Goal: Transaction & Acquisition: Download file/media

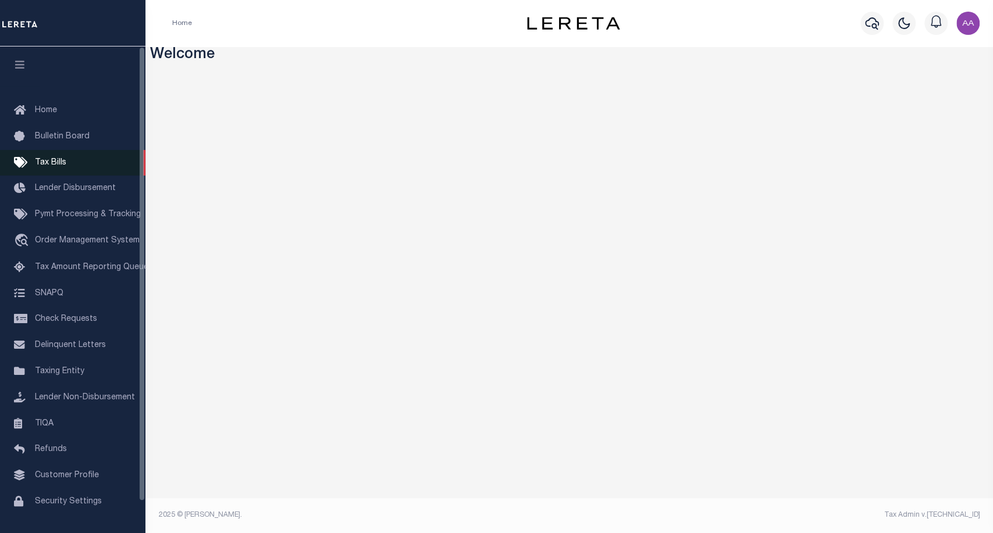
click at [66, 164] on link "Tax Bills" at bounding box center [72, 163] width 145 height 26
click at [55, 167] on span "Tax Bills" at bounding box center [50, 163] width 31 height 8
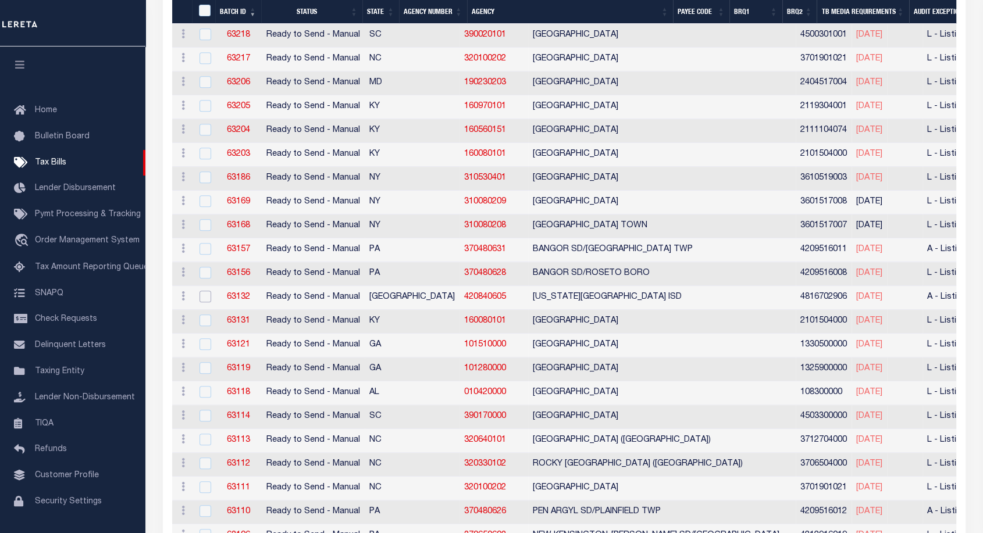
click at [205, 292] on input "checkbox" at bounding box center [206, 297] width 12 height 12
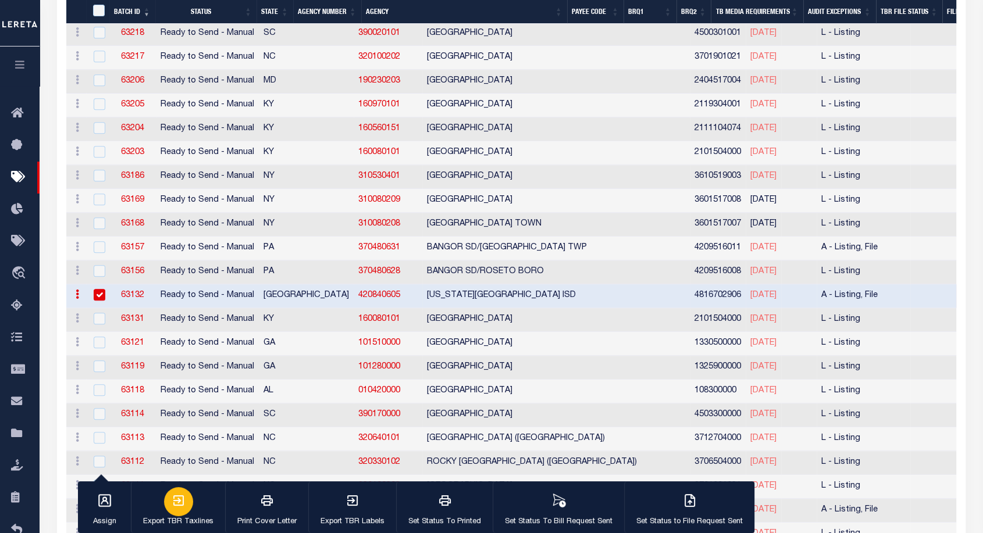
click at [186, 493] on div "button" at bounding box center [178, 502] width 29 height 29
click at [102, 290] on input "checkbox" at bounding box center [100, 295] width 12 height 12
checkbox input "false"
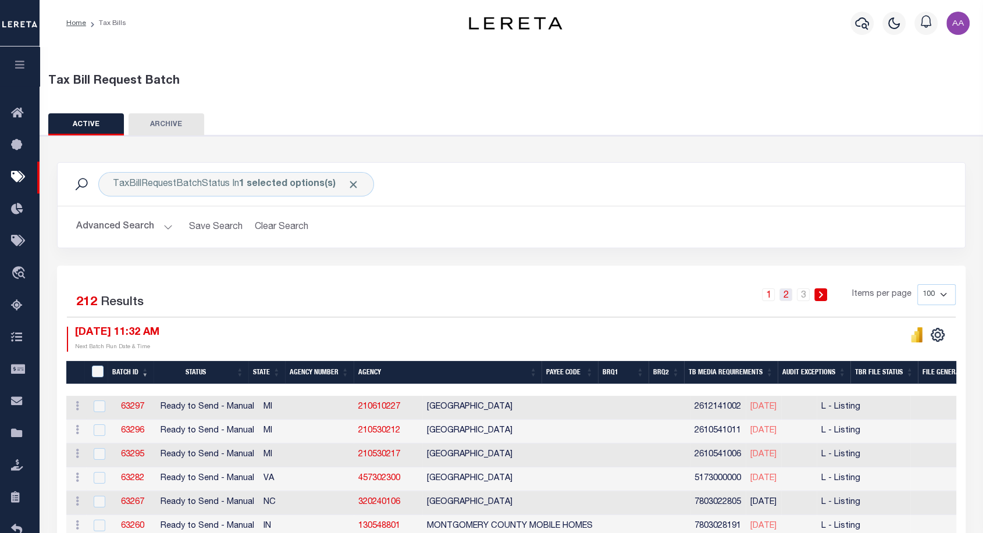
click at [792, 294] on link "2" at bounding box center [786, 295] width 13 height 13
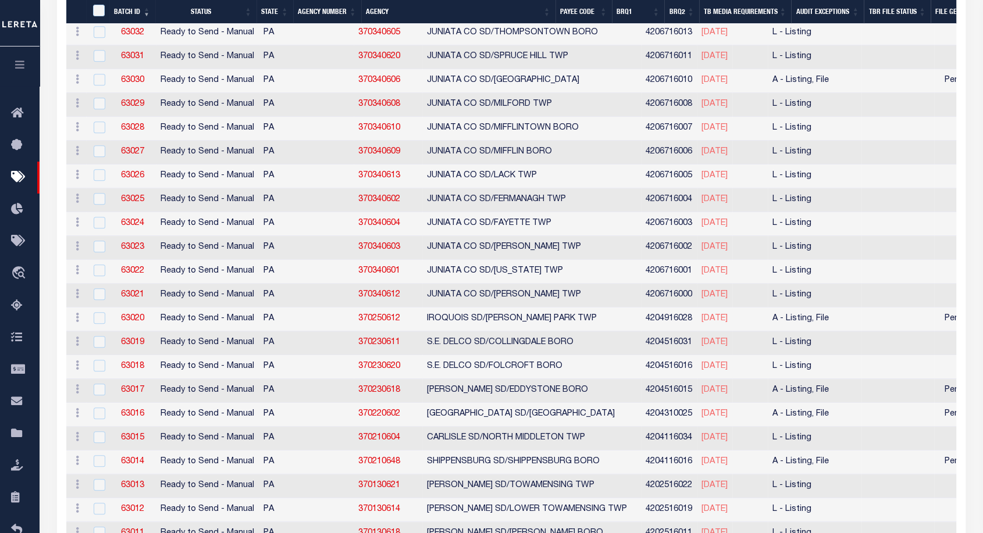
scroll to position [595, 0]
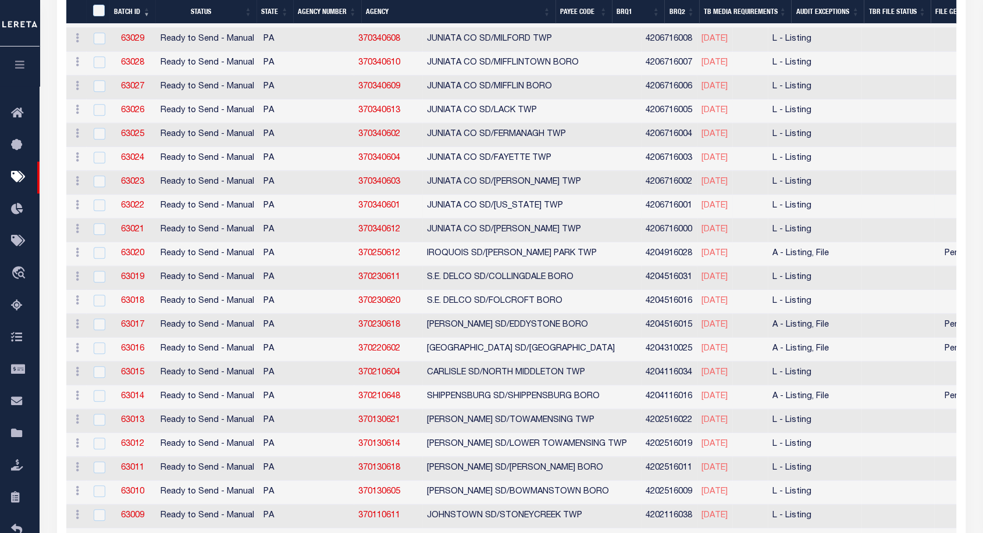
click at [108, 201] on td at bounding box center [98, 207] width 24 height 24
checkbox input "true"
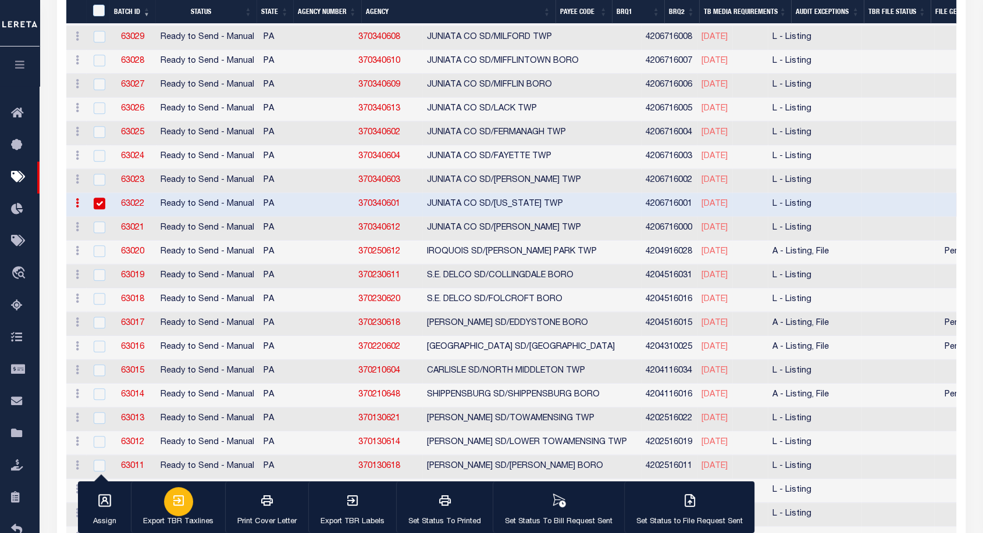
click at [173, 511] on div "button" at bounding box center [178, 502] width 29 height 29
click at [98, 202] on input "checkbox" at bounding box center [100, 204] width 12 height 12
checkbox input "false"
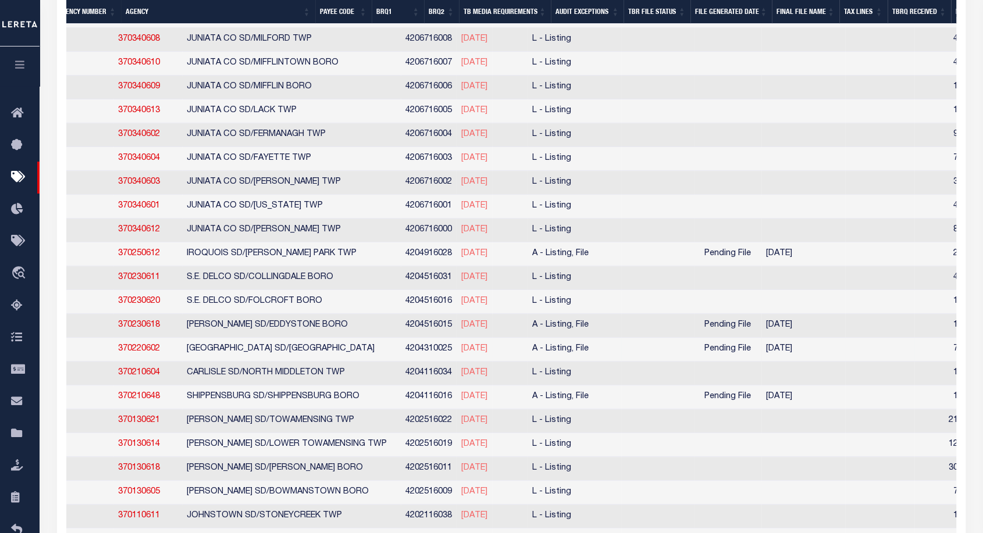
scroll to position [0, 454]
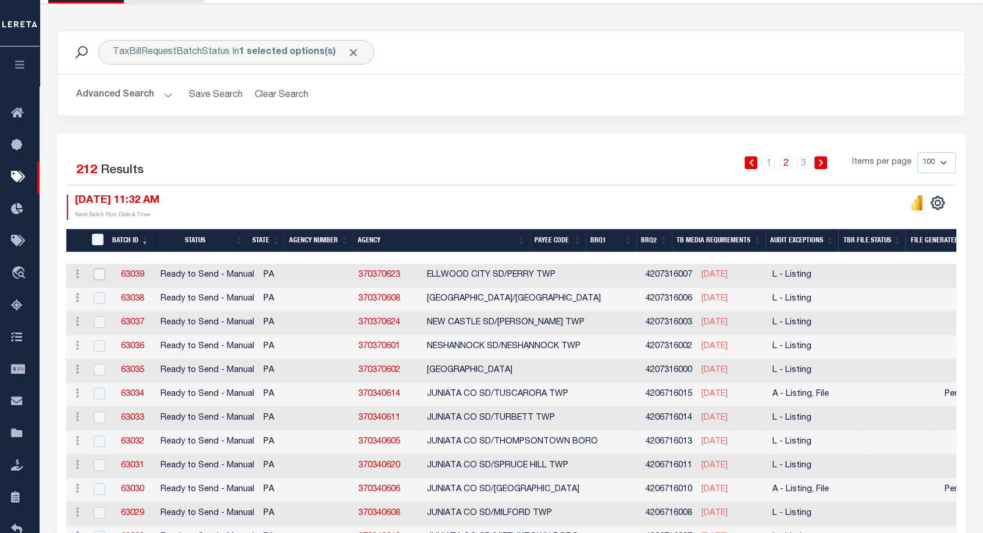
click at [101, 271] on input "checkbox" at bounding box center [100, 275] width 12 height 12
checkbox input "true"
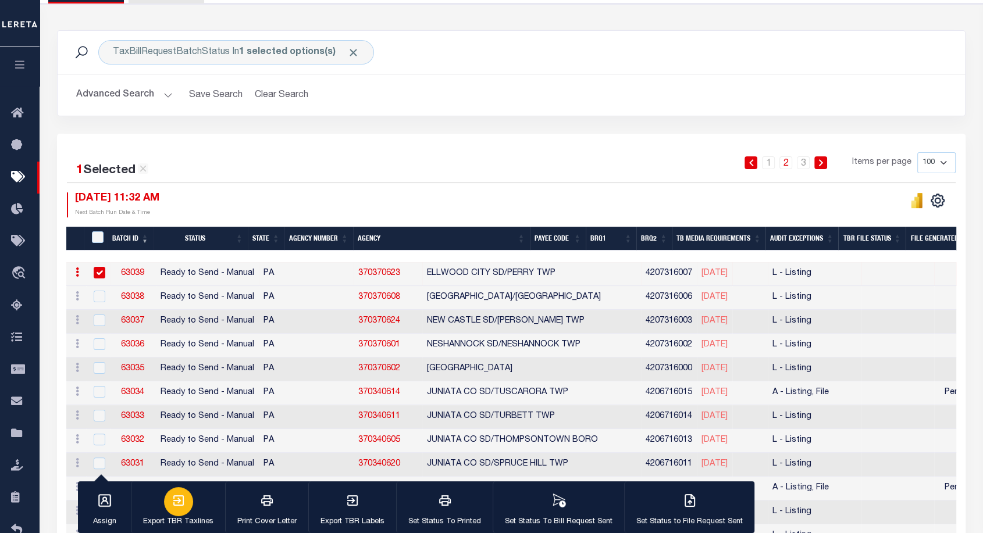
click at [181, 495] on icon "button" at bounding box center [179, 501] width 14 height 14
